Goal: Task Accomplishment & Management: Manage account settings

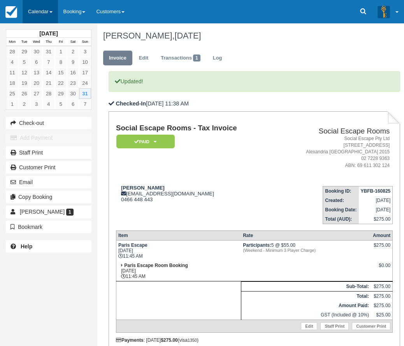
click at [42, 9] on link "Calendar" at bounding box center [40, 11] width 35 height 23
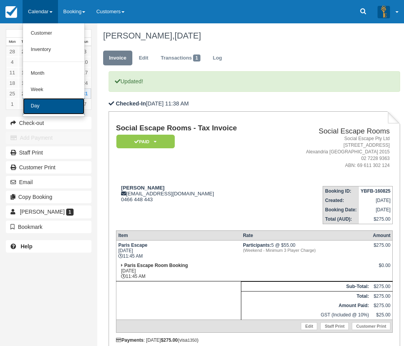
click at [39, 105] on link "Day" at bounding box center [53, 106] width 61 height 16
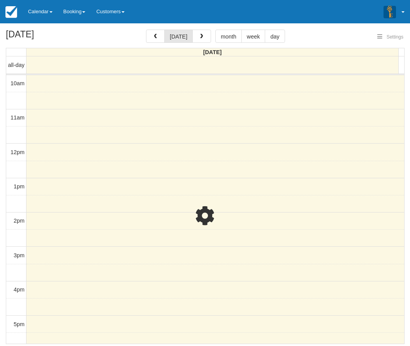
select select
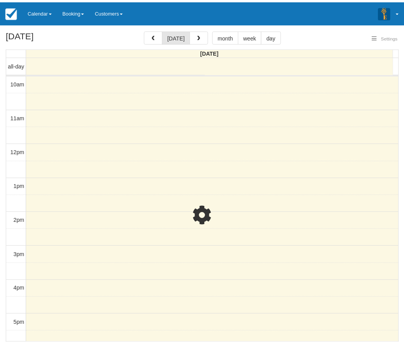
scroll to position [69, 0]
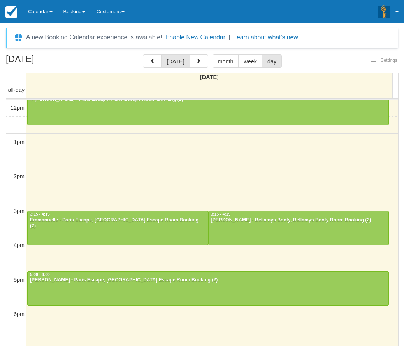
select select
click at [34, 11] on link "Calendar" at bounding box center [40, 11] width 35 height 23
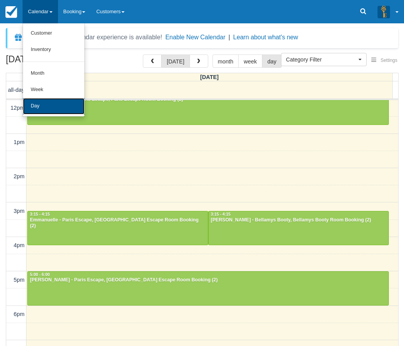
click at [44, 103] on link "Day" at bounding box center [53, 106] width 61 height 16
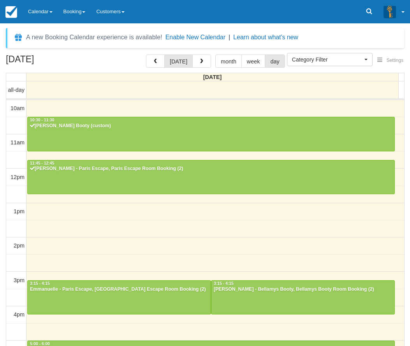
select select
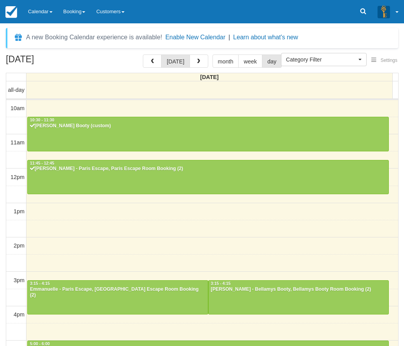
scroll to position [69, 0]
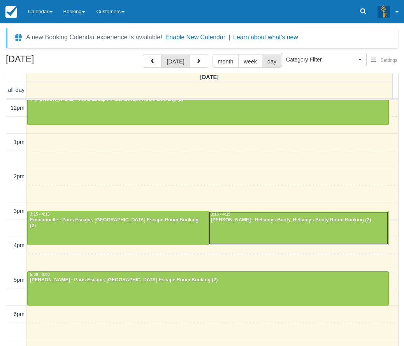
click at [228, 225] on div at bounding box center [298, 227] width 180 height 33
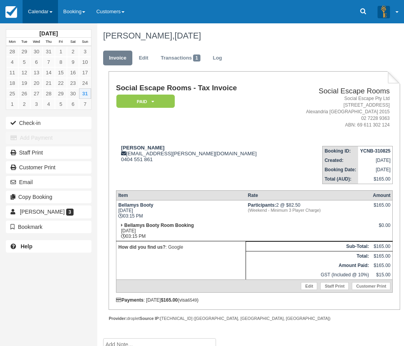
click at [36, 8] on link "Calendar" at bounding box center [40, 11] width 35 height 23
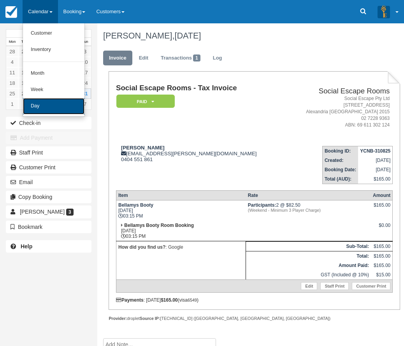
click at [37, 103] on link "Day" at bounding box center [53, 106] width 61 height 16
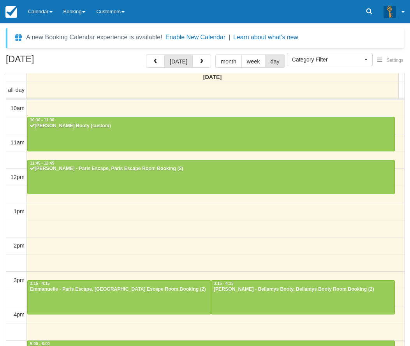
select select
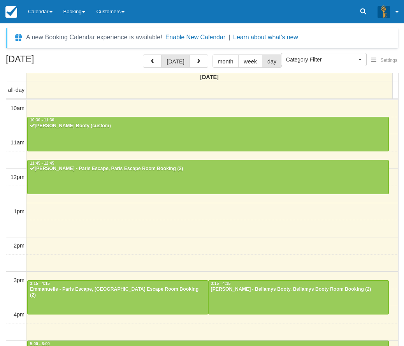
scroll to position [69, 0]
